Goal: Navigation & Orientation: Find specific page/section

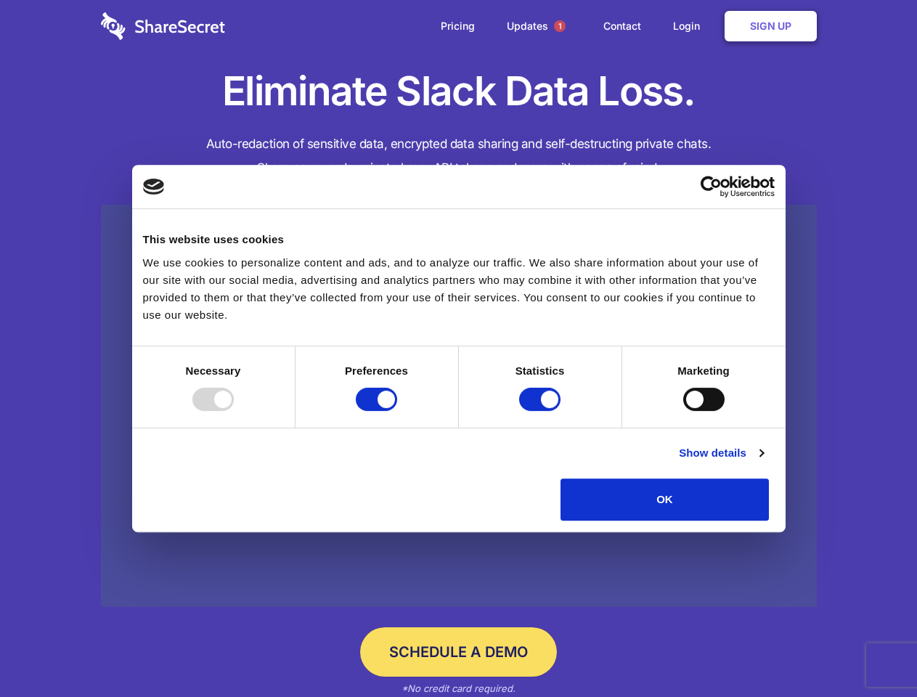
click at [234, 411] on div at bounding box center [212, 399] width 41 height 23
click at [397, 411] on input "Preferences" at bounding box center [376, 399] width 41 height 23
checkbox input "false"
click at [541, 411] on input "Statistics" at bounding box center [539, 399] width 41 height 23
checkbox input "false"
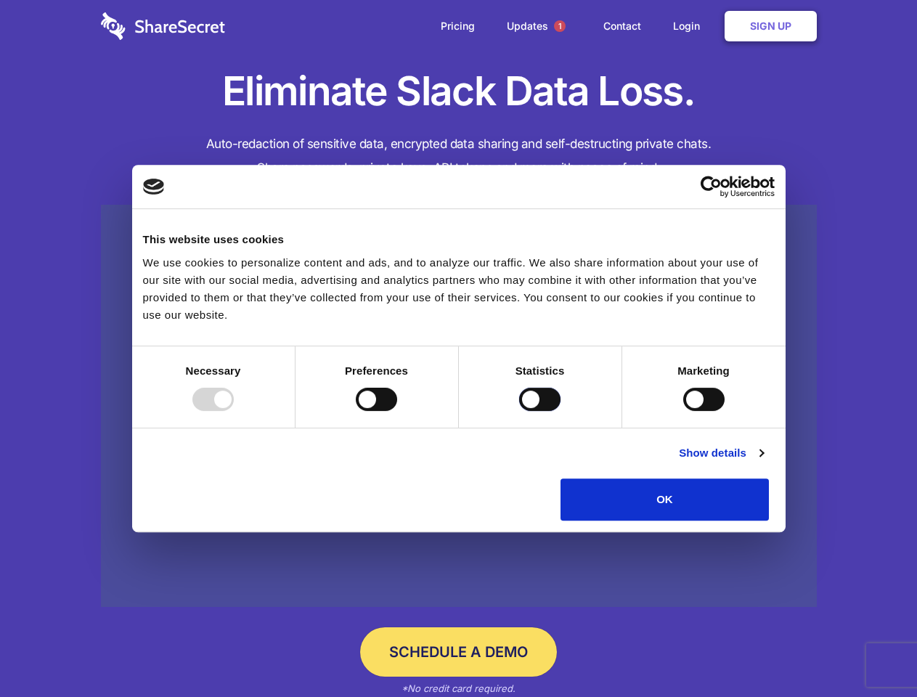
checkbox input "false"
click at [683, 411] on input "Marketing" at bounding box center [703, 399] width 41 height 23
checkbox input "true"
click at [763, 462] on link "Show details" at bounding box center [721, 452] width 84 height 17
click at [0, 0] on li "Necessary 7 Necessary cookies help make a website usable by enabling basic func…" at bounding box center [0, 0] width 0 height 0
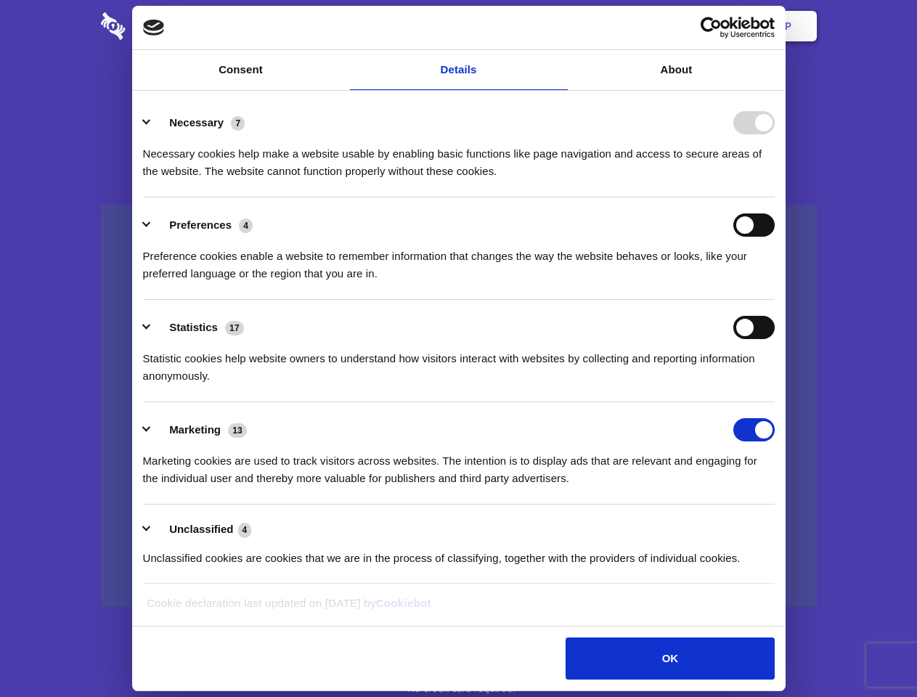
click at [559, 26] on span "1" at bounding box center [560, 26] width 12 height 12
